Goal: Check status: Check status

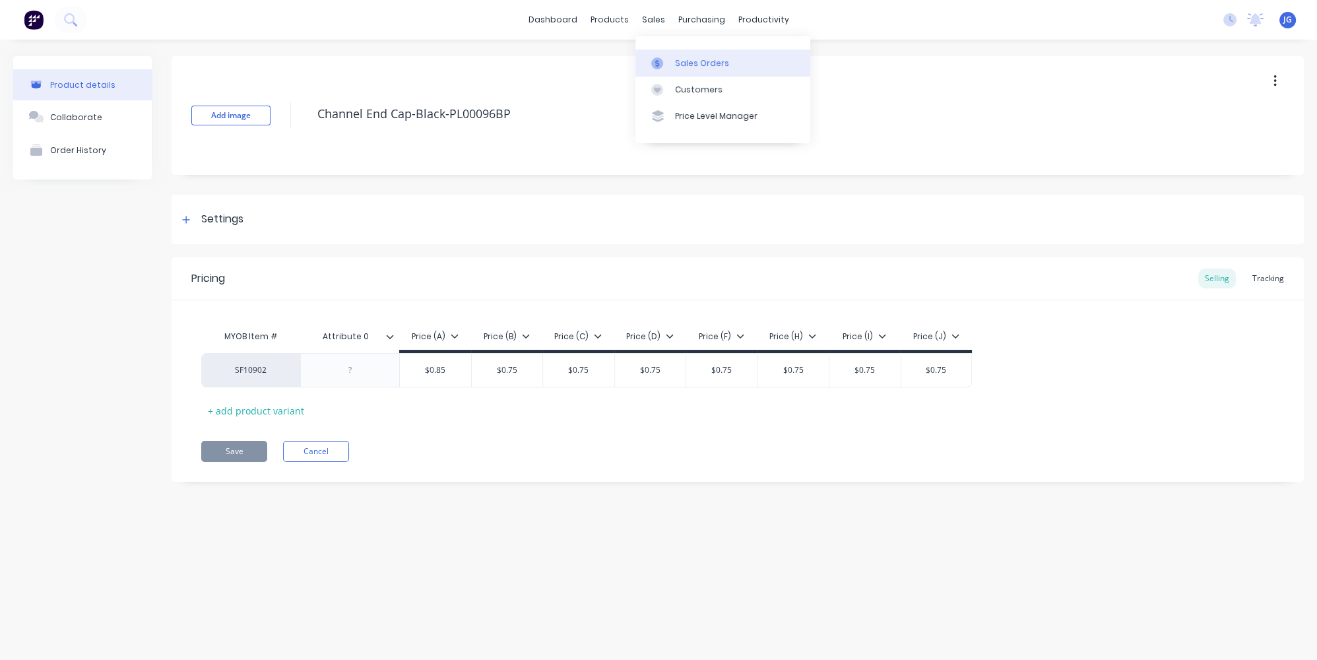
click at [675, 63] on div "Sales Orders" at bounding box center [702, 63] width 54 height 12
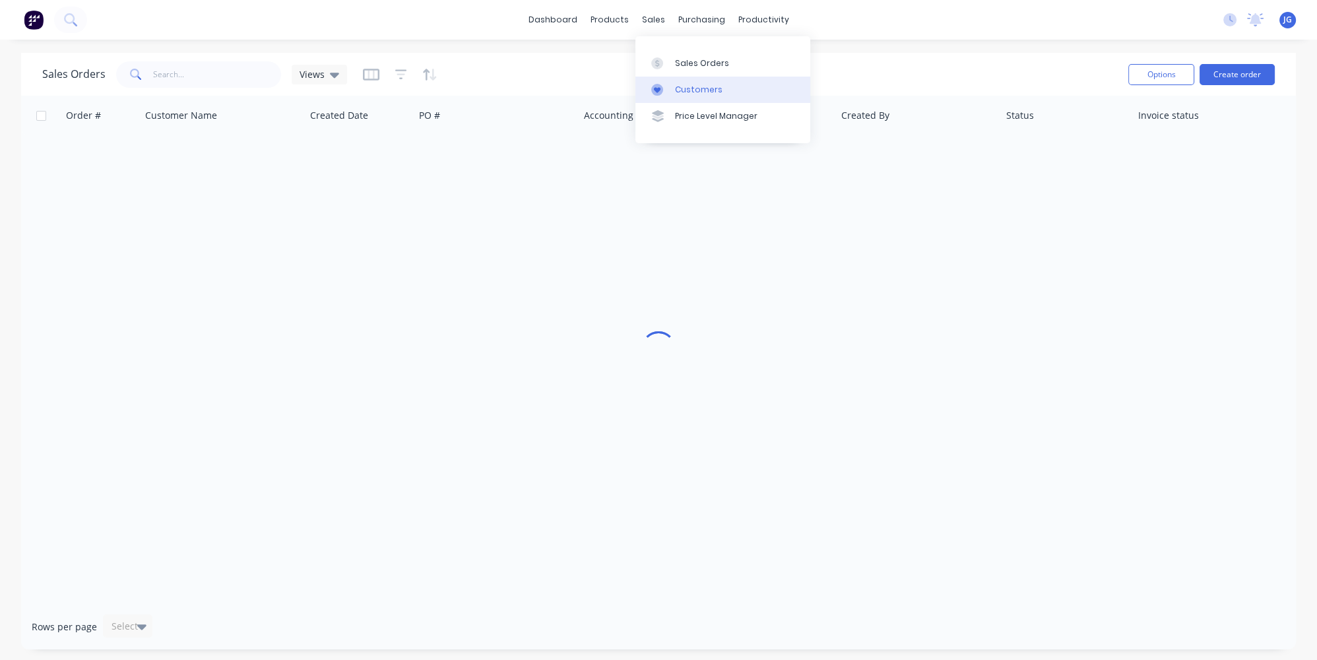
click at [670, 94] on div at bounding box center [661, 90] width 20 height 12
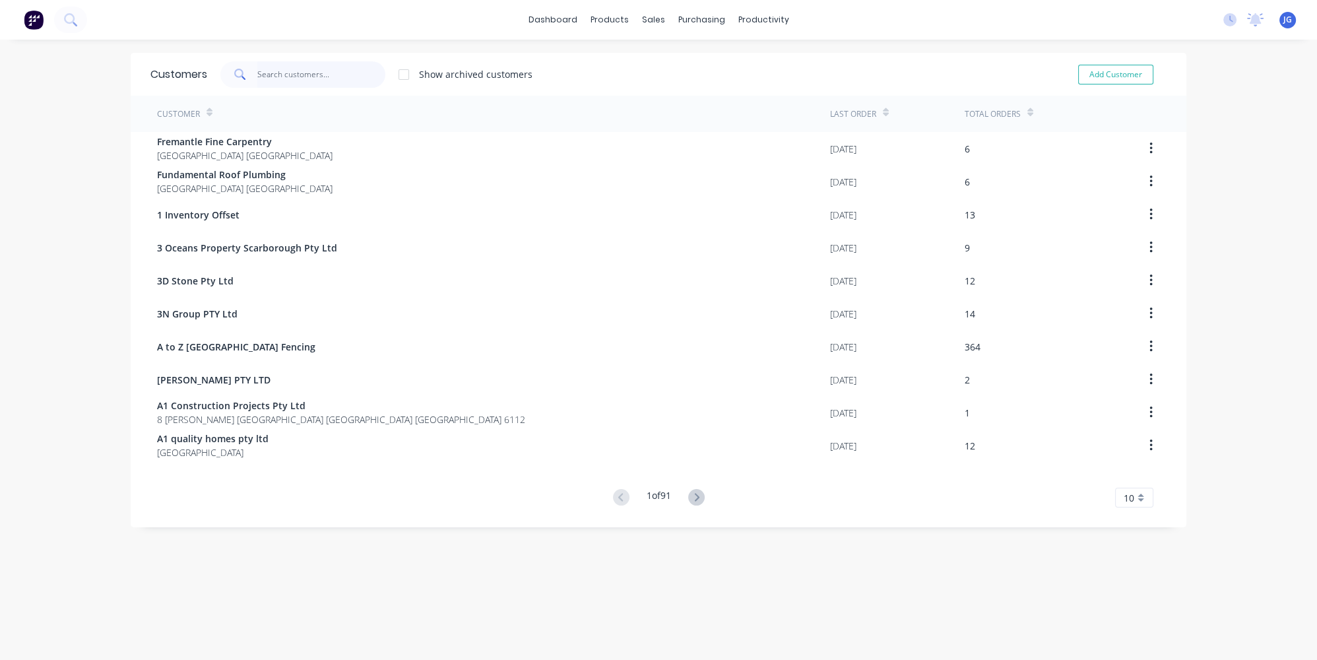
click at [303, 80] on input "text" at bounding box center [321, 74] width 129 height 26
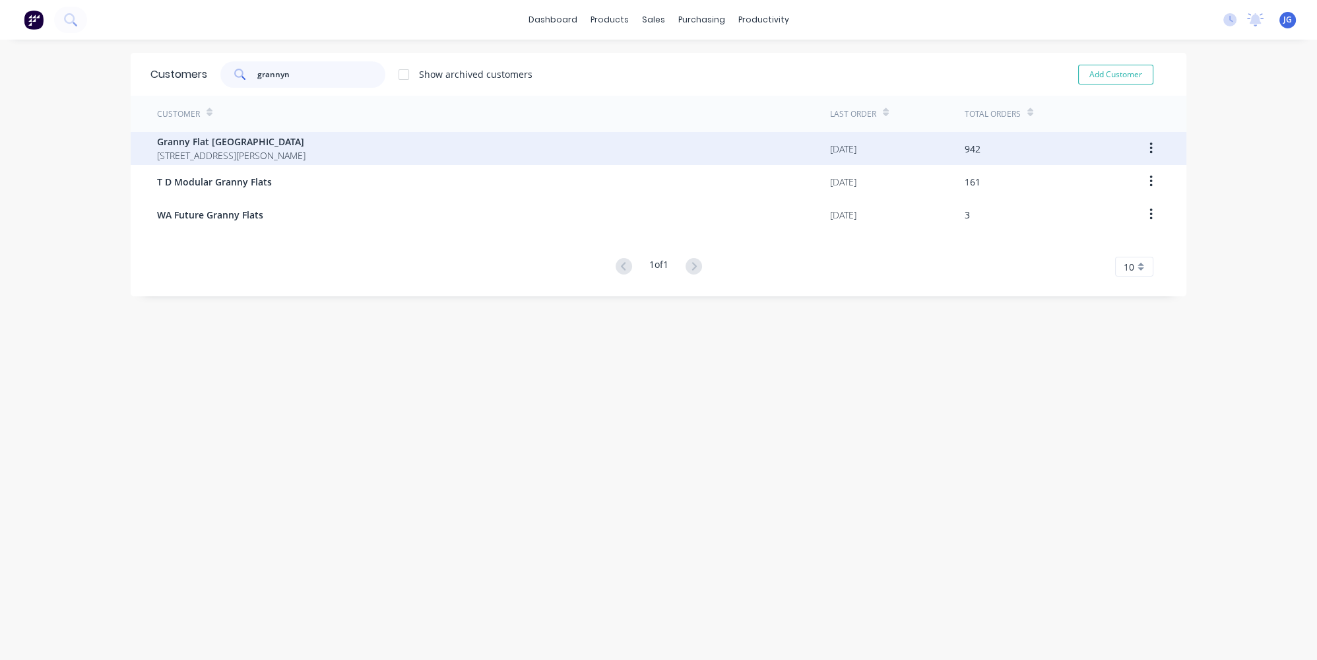
type input "grannyn"
click at [251, 150] on span "[STREET_ADDRESS][PERSON_NAME]" at bounding box center [231, 155] width 148 height 14
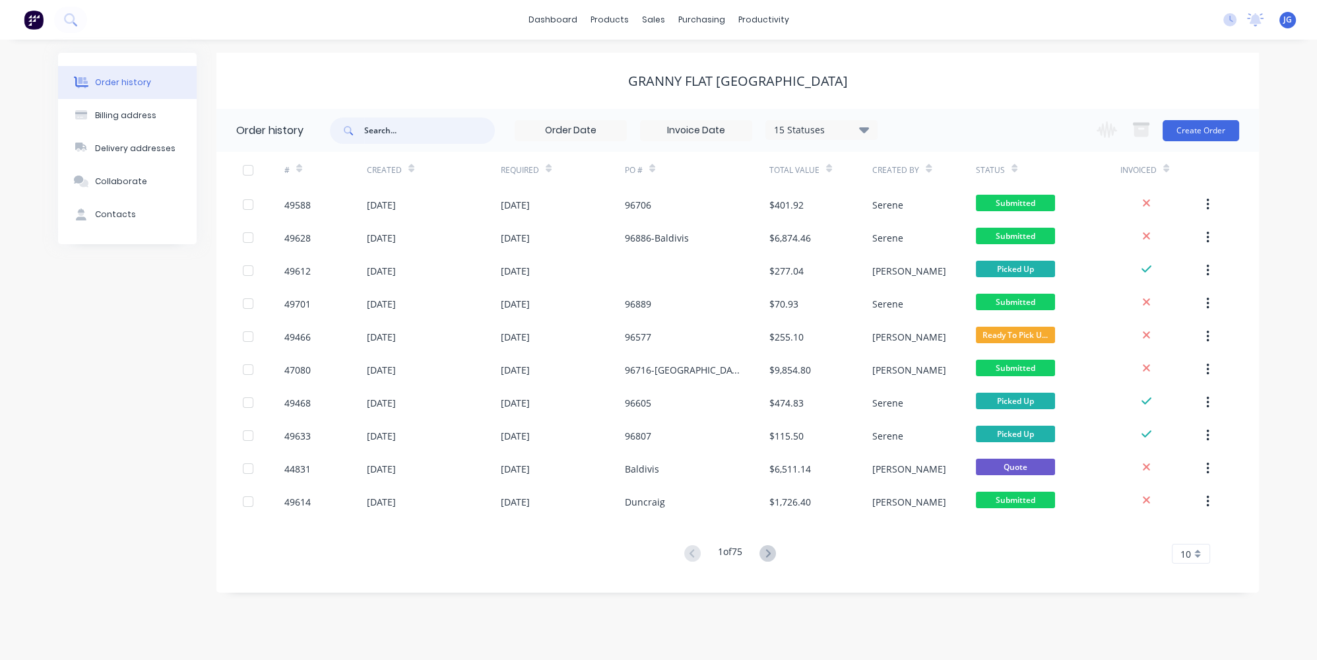
click at [397, 130] on input "text" at bounding box center [429, 130] width 131 height 26
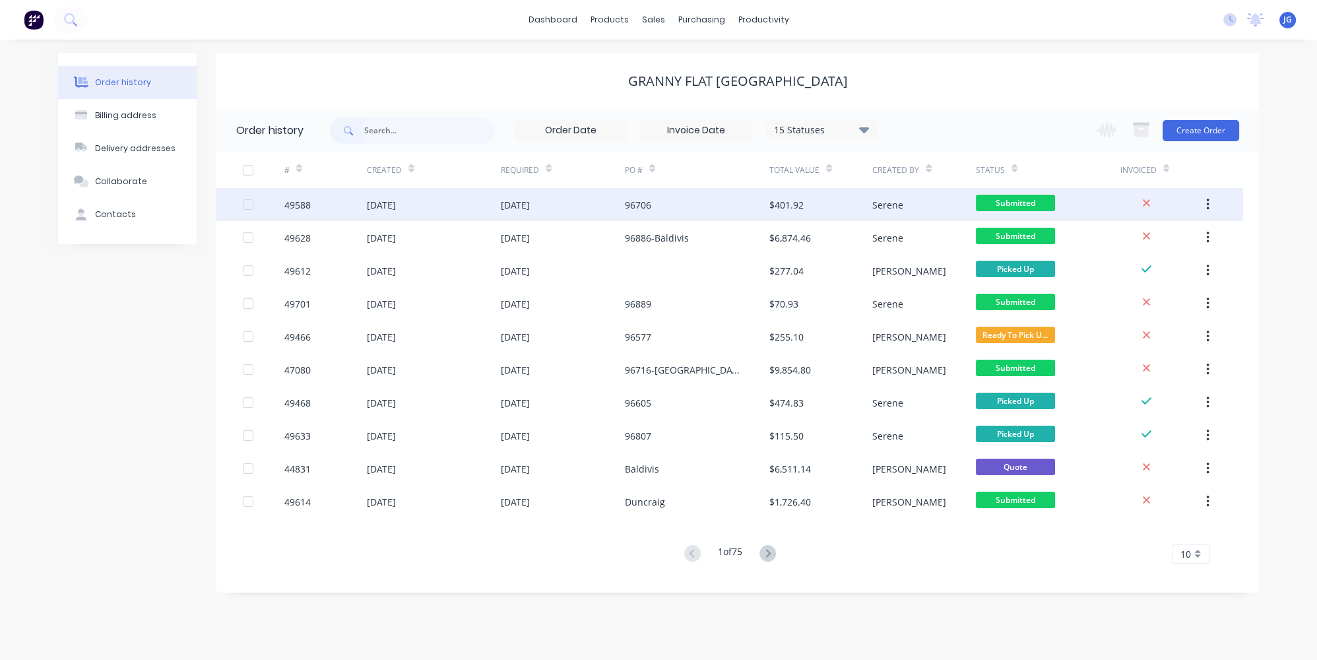
click at [436, 209] on div "[DATE]" at bounding box center [434, 204] width 134 height 33
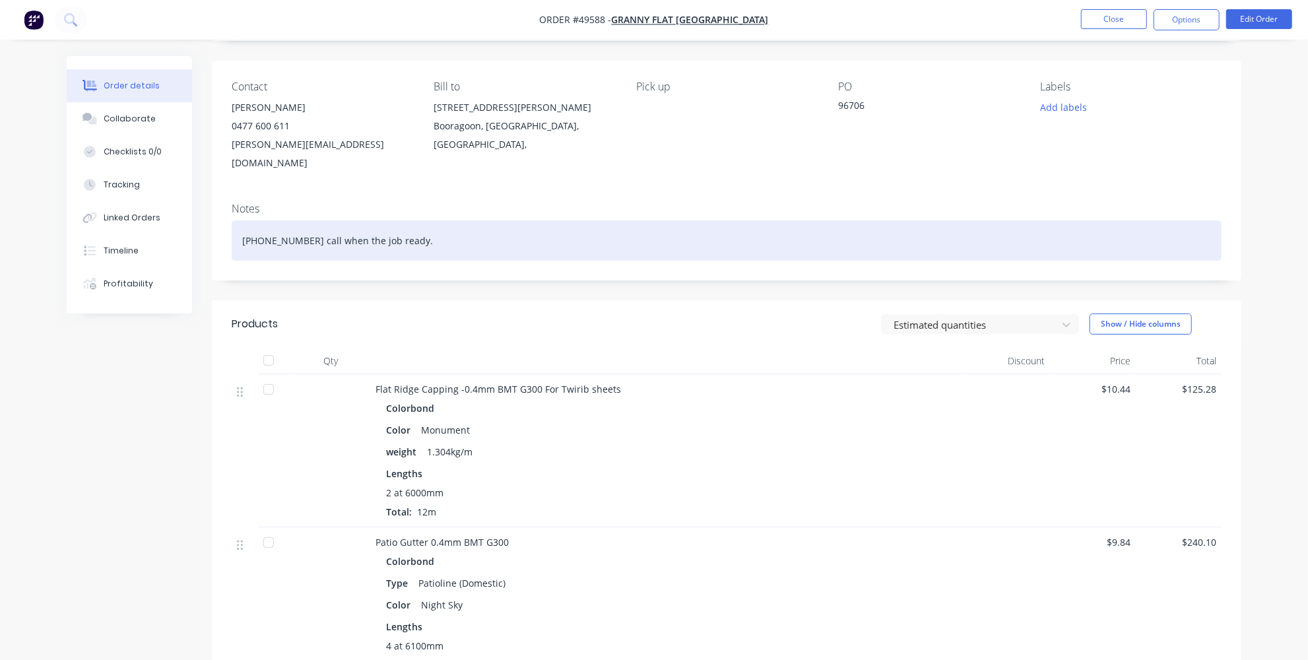
scroll to position [119, 0]
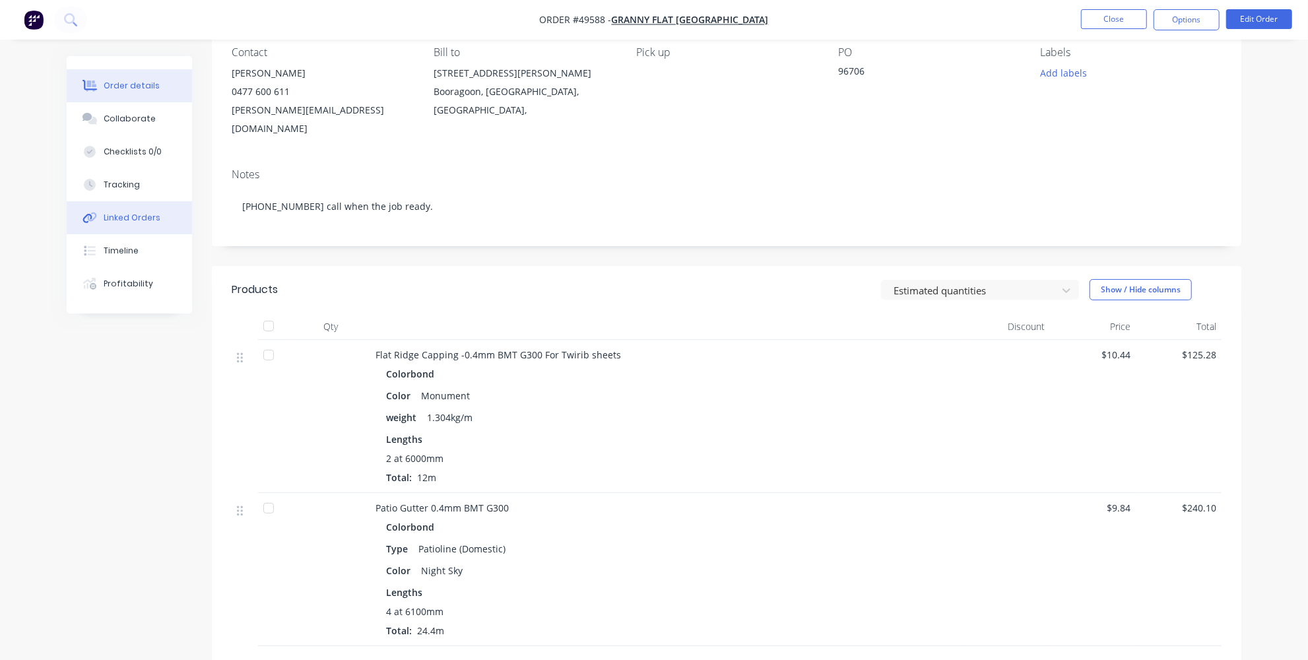
click at [148, 224] on button "Linked Orders" at bounding box center [129, 217] width 125 height 33
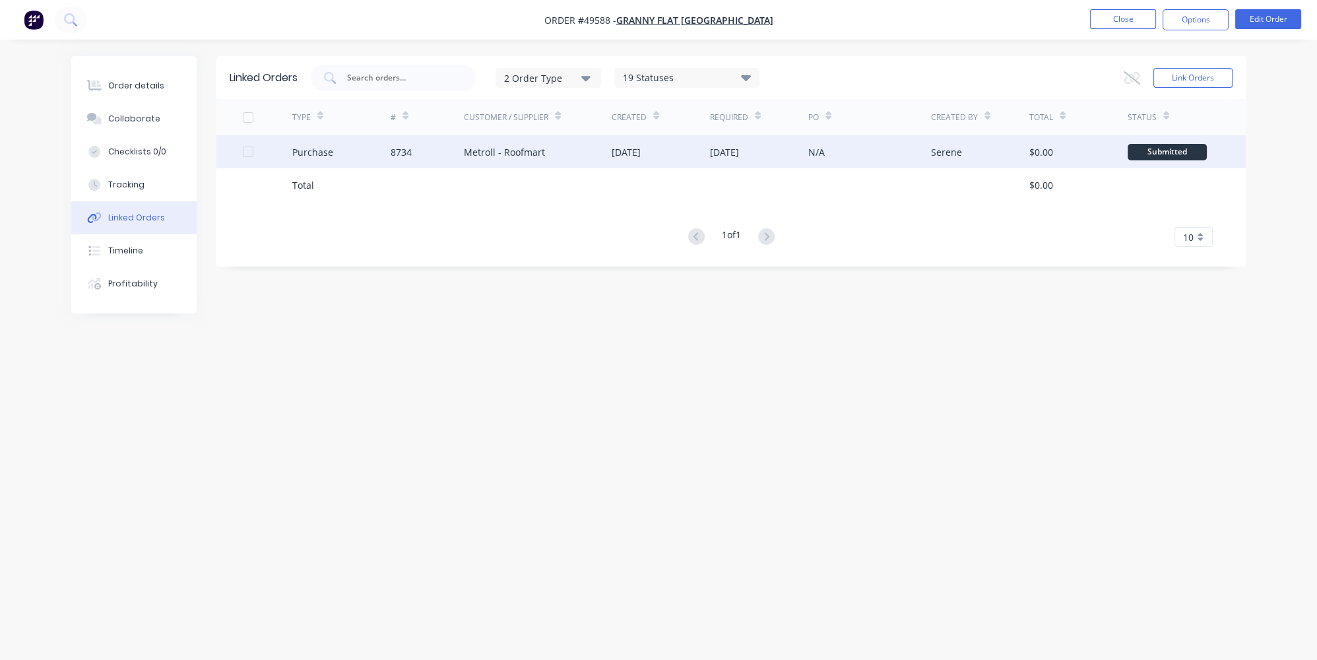
click at [446, 160] on div "8734" at bounding box center [428, 151] width 74 height 33
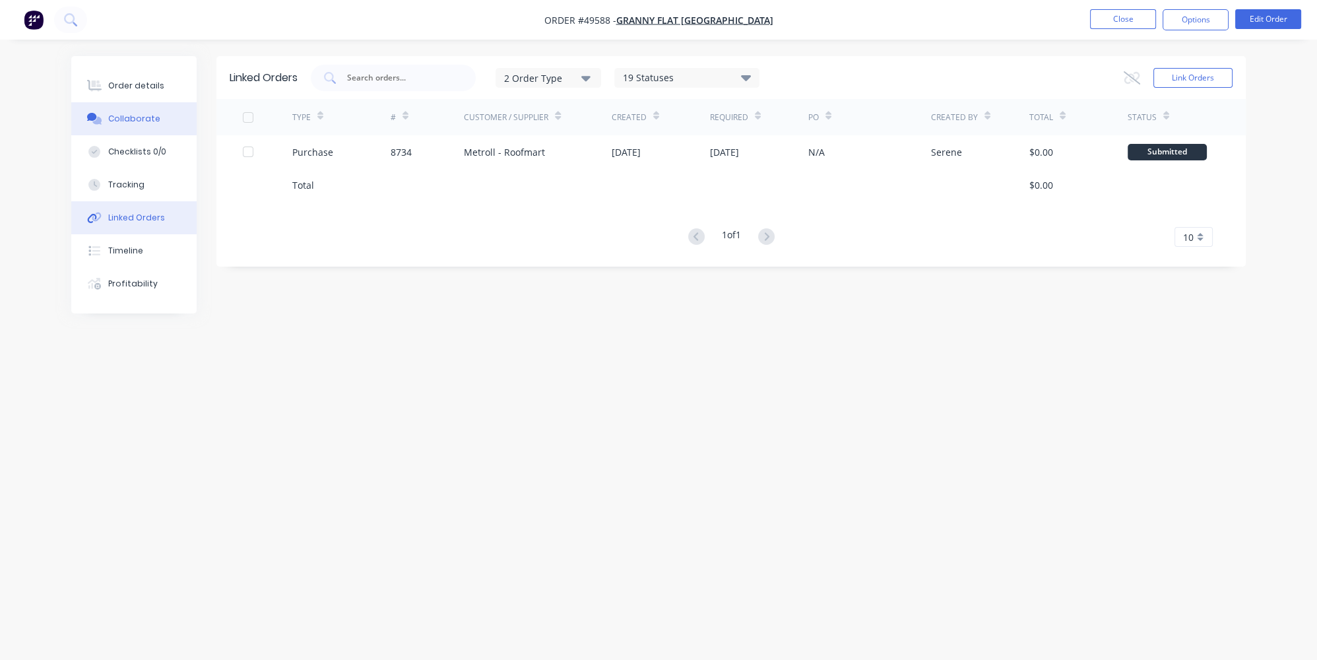
click at [112, 103] on button "Collaborate" at bounding box center [133, 118] width 125 height 33
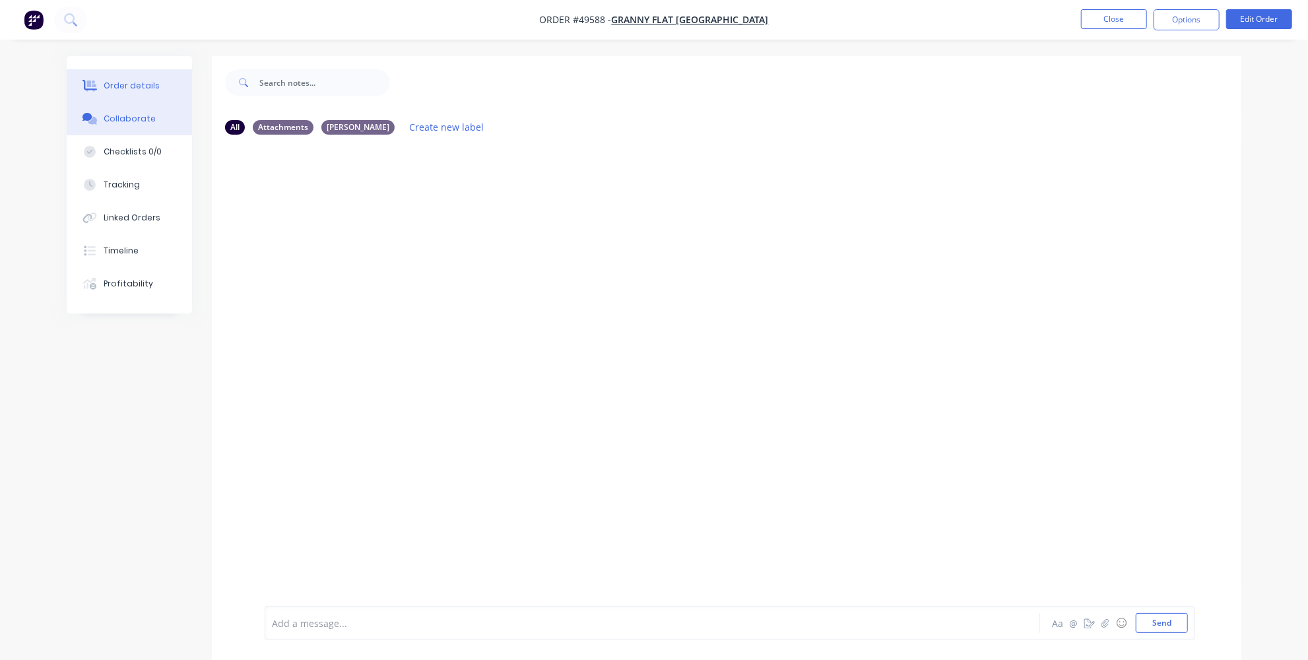
click at [119, 83] on div "Order details" at bounding box center [132, 86] width 56 height 12
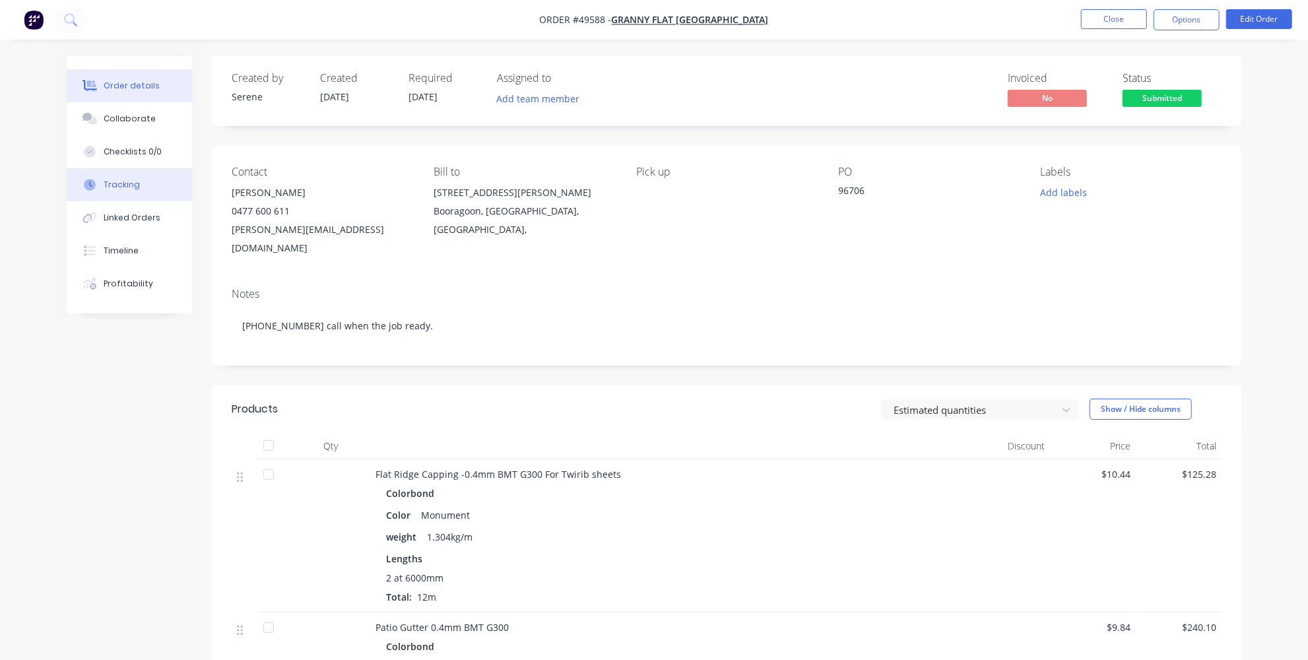
click at [104, 175] on button "Tracking" at bounding box center [129, 184] width 125 height 33
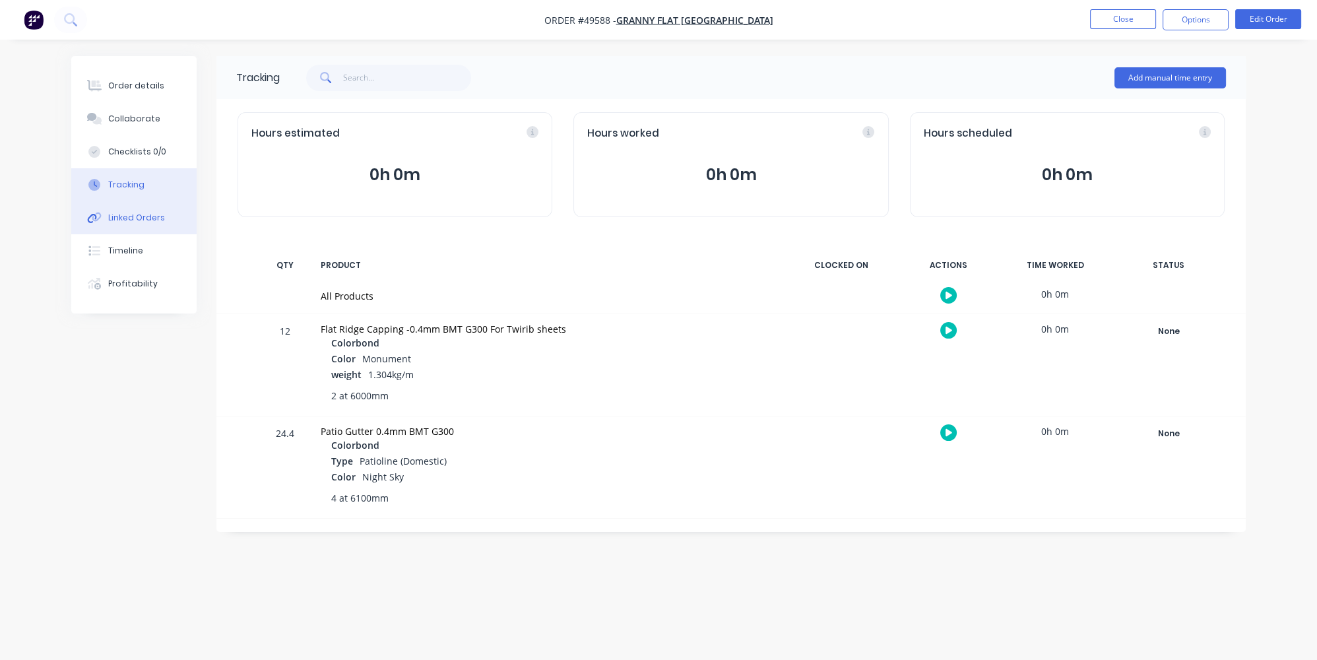
click at [119, 221] on div "Linked Orders" at bounding box center [136, 218] width 57 height 12
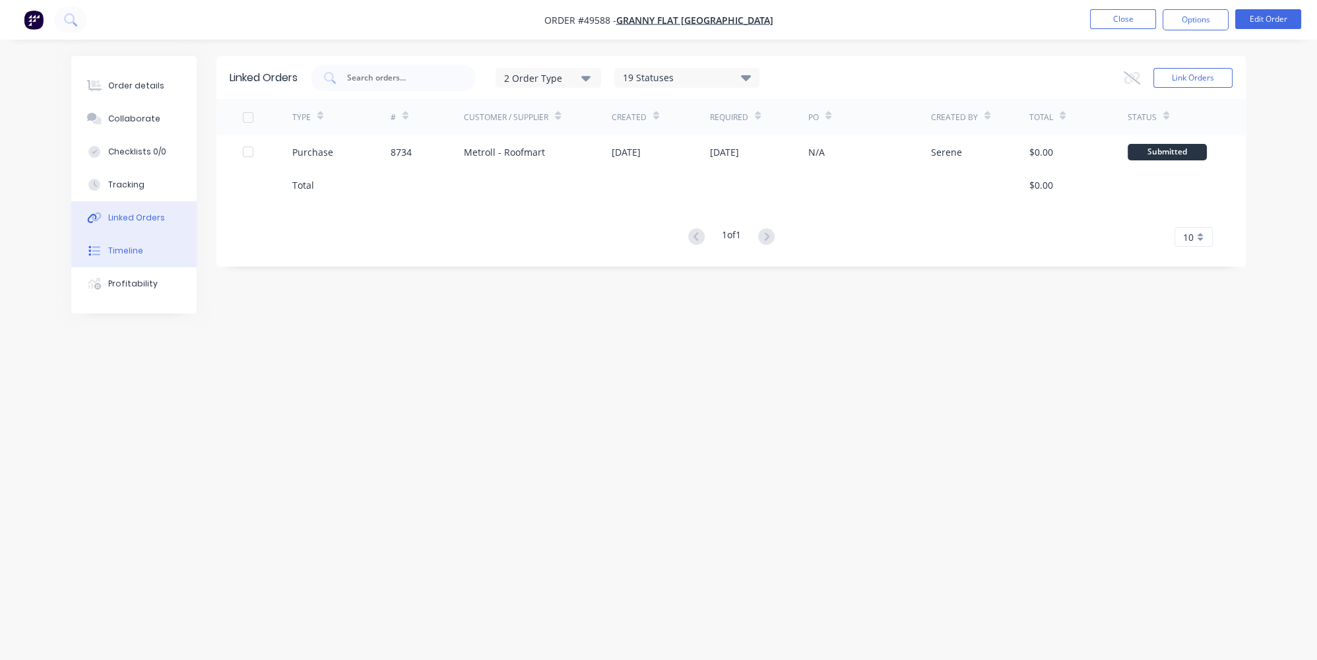
click at [108, 252] on button "Timeline" at bounding box center [133, 250] width 125 height 33
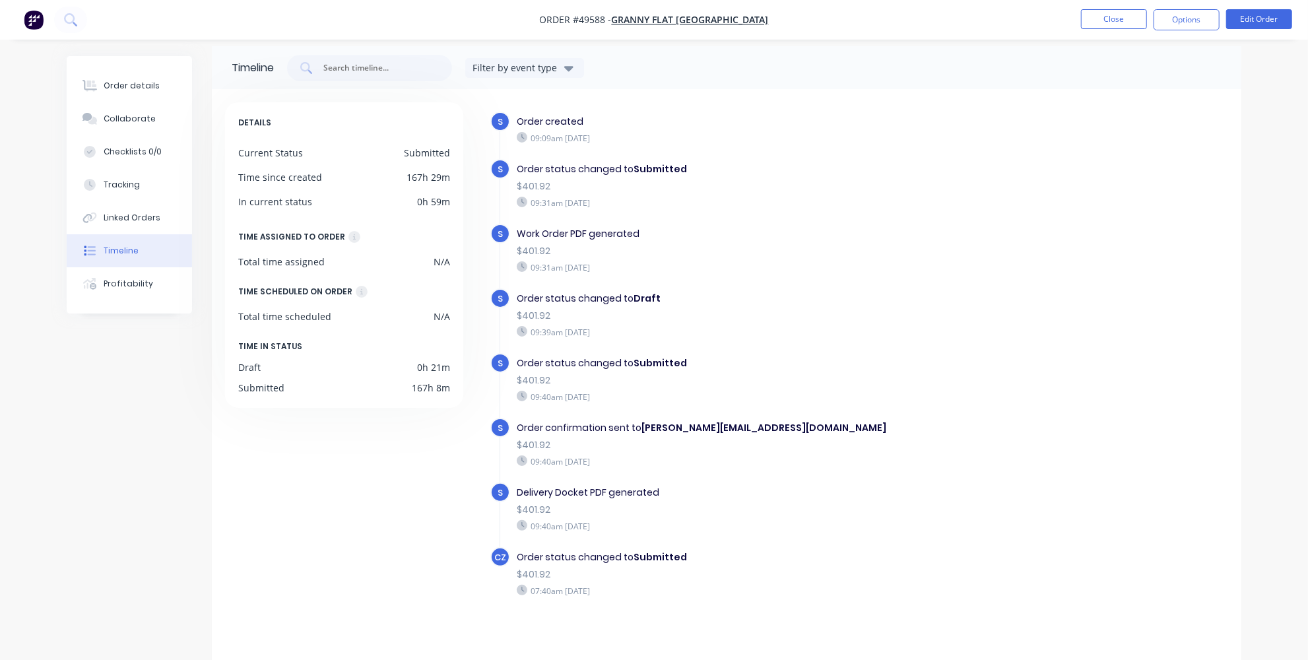
scroll to position [15, 0]
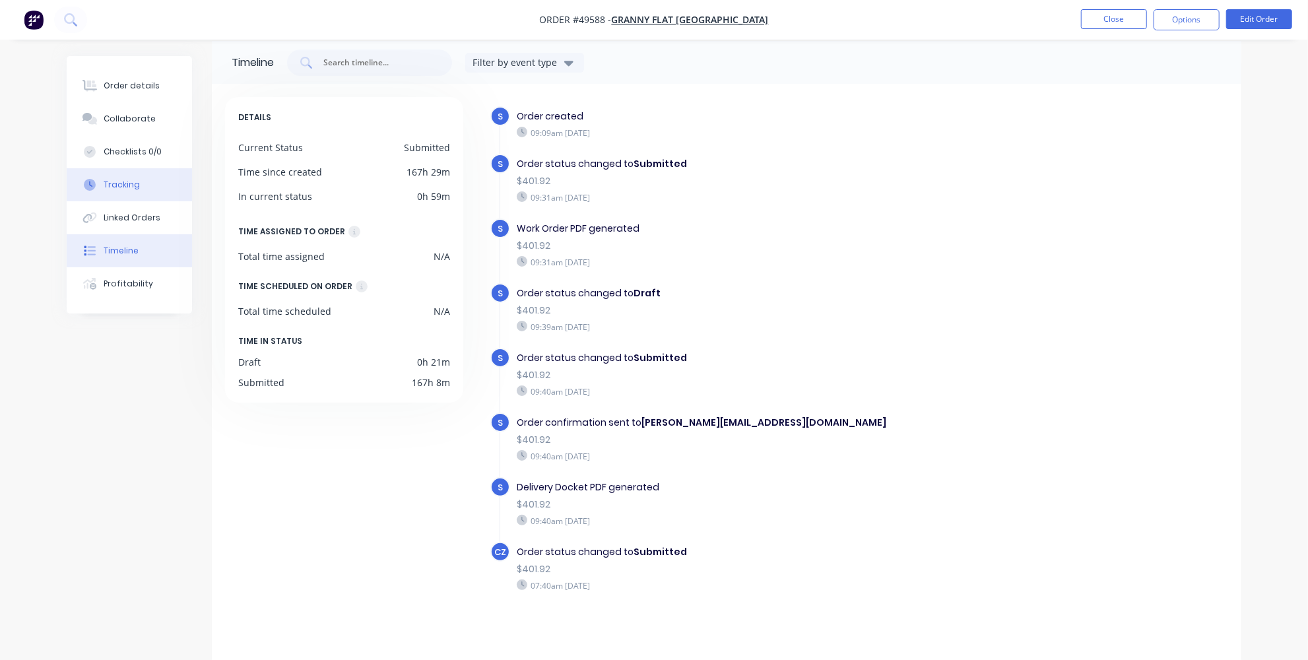
click at [119, 190] on div "Tracking" at bounding box center [122, 185] width 36 height 12
